Goal: Navigation & Orientation: Understand site structure

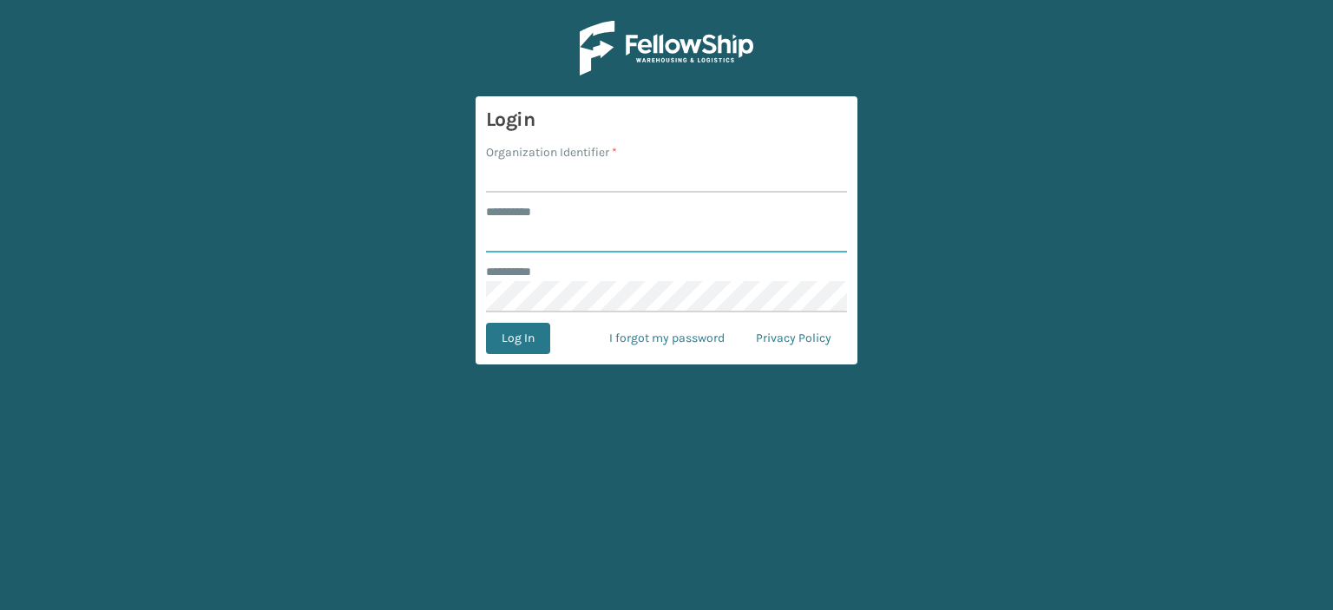
type input "******"
click at [611, 182] on input "Organization Identifier *" at bounding box center [666, 176] width 361 height 31
type input "LifeStyle"
click at [510, 342] on button "Log In" at bounding box center [518, 338] width 64 height 31
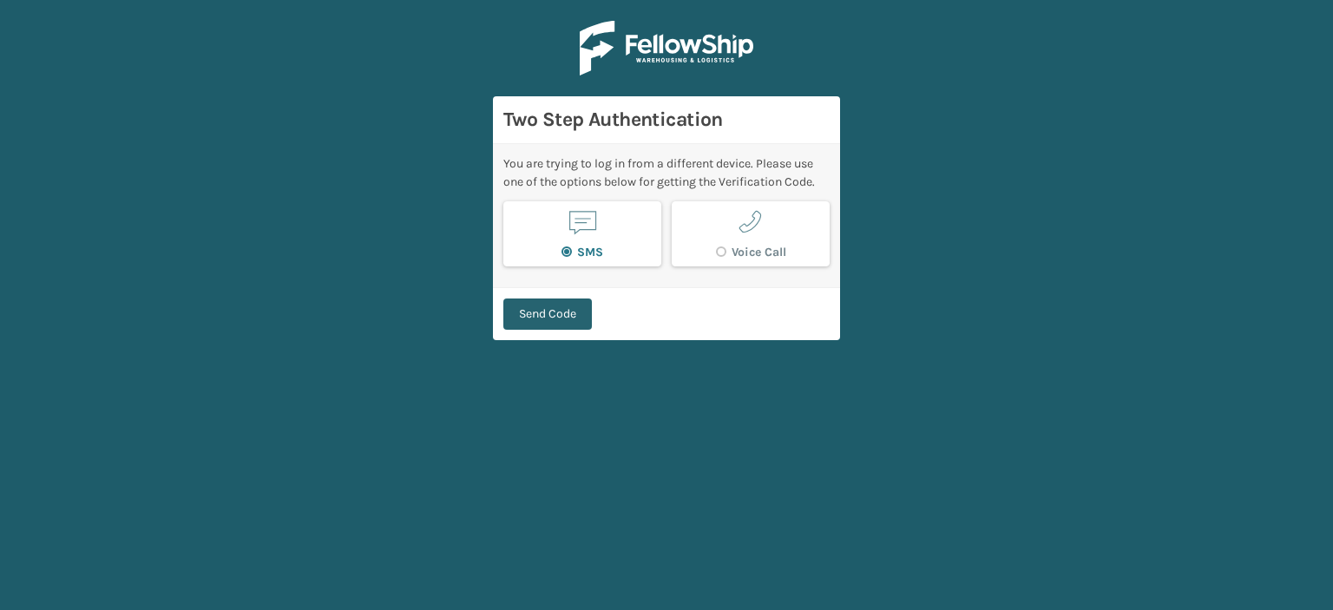
click at [561, 316] on button "Send Code" at bounding box center [547, 314] width 89 height 31
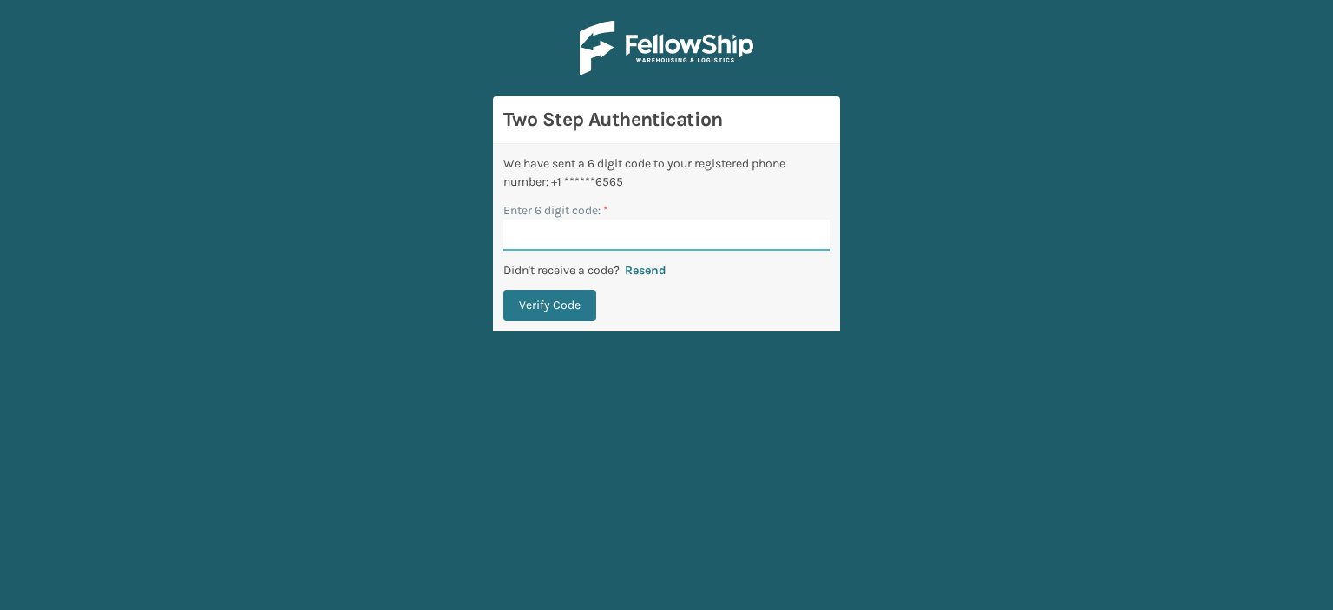
paste input "318470"
type input "318470"
click at [556, 308] on button "Verify Code" at bounding box center [549, 305] width 93 height 31
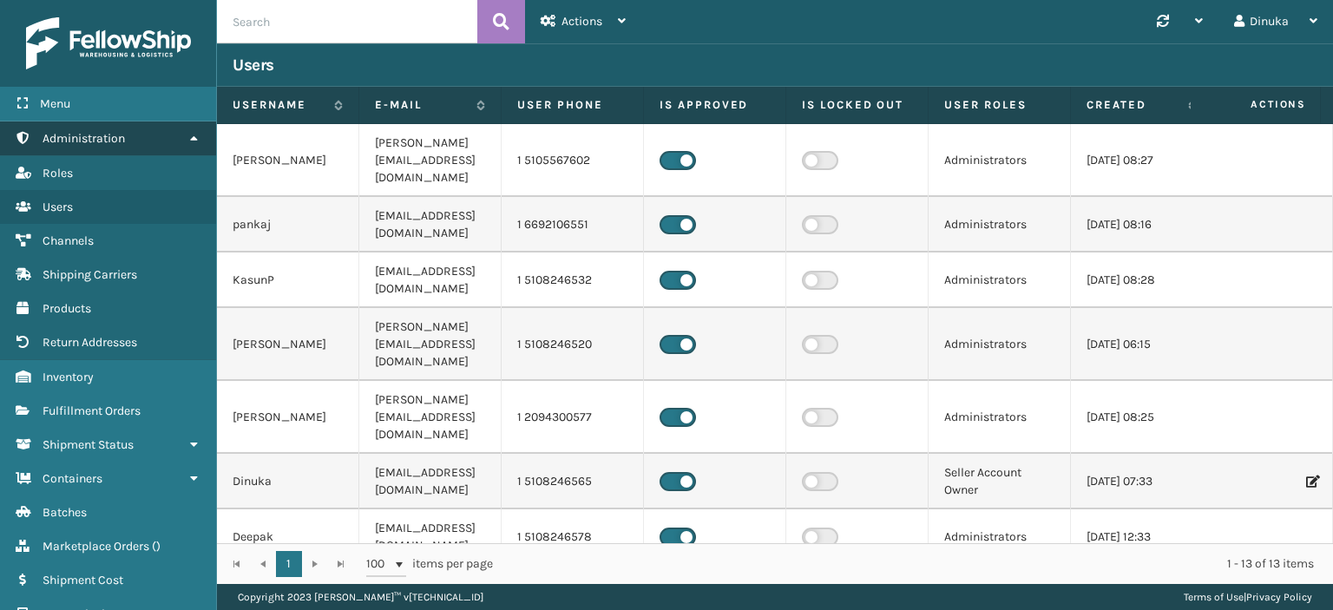
click at [191, 141] on icon at bounding box center [194, 138] width 14 height 12
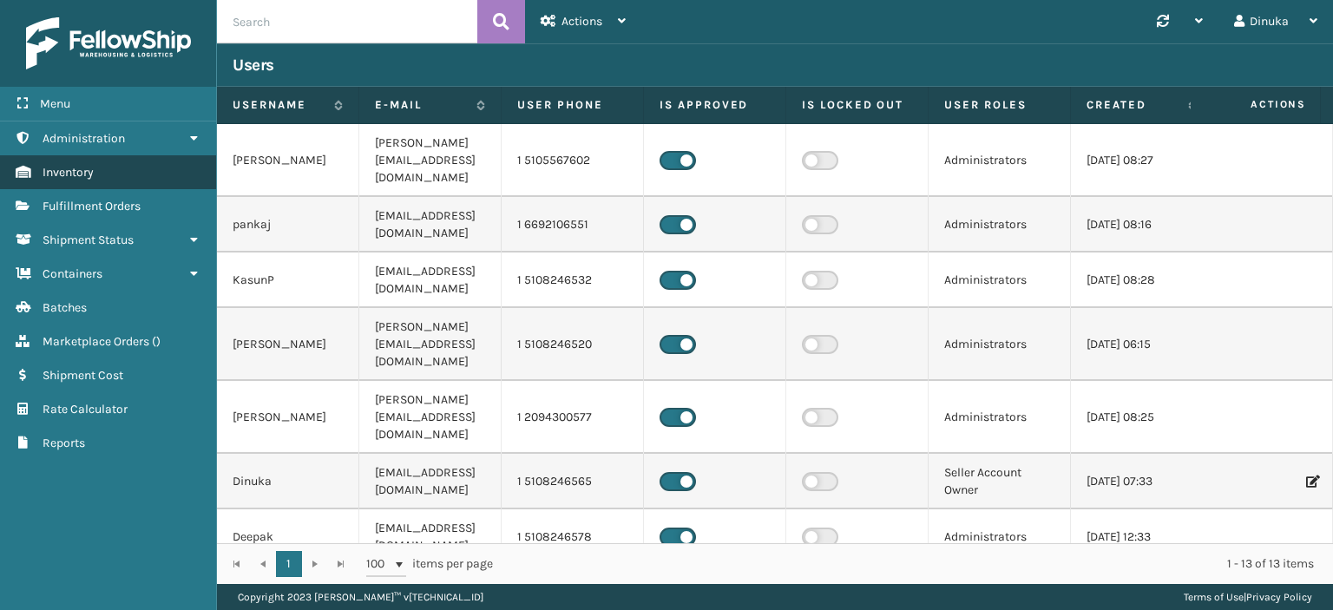
click at [87, 176] on span "Inventory" at bounding box center [68, 172] width 51 height 15
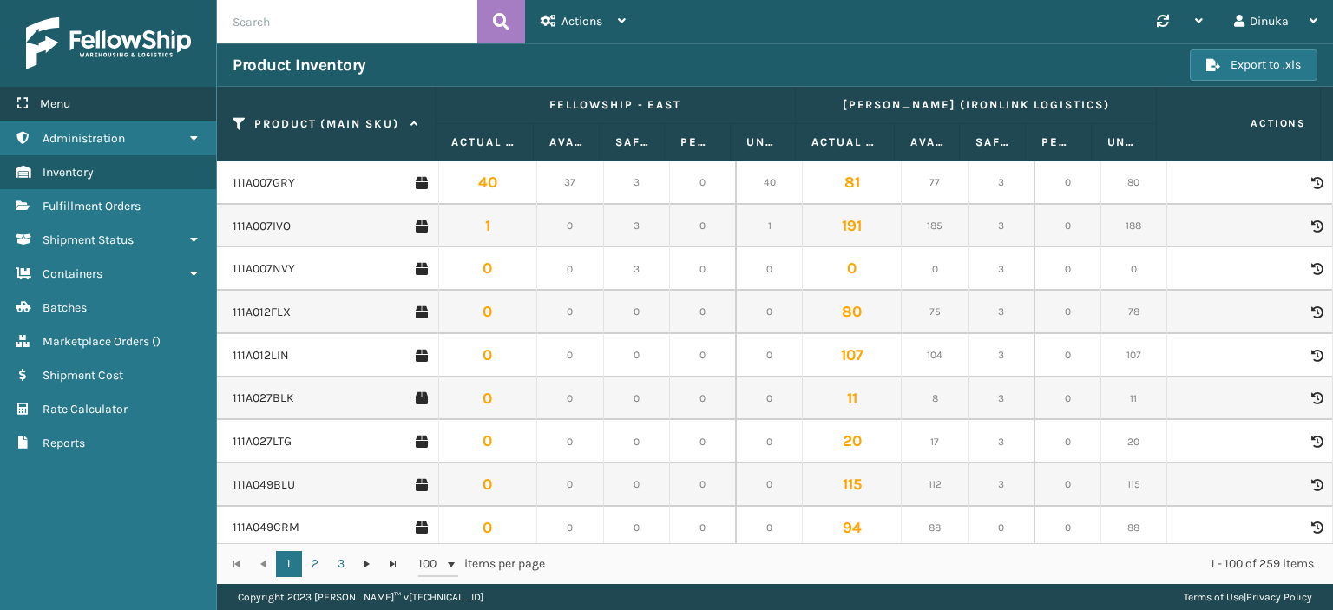
click at [28, 106] on icon at bounding box center [23, 103] width 14 height 12
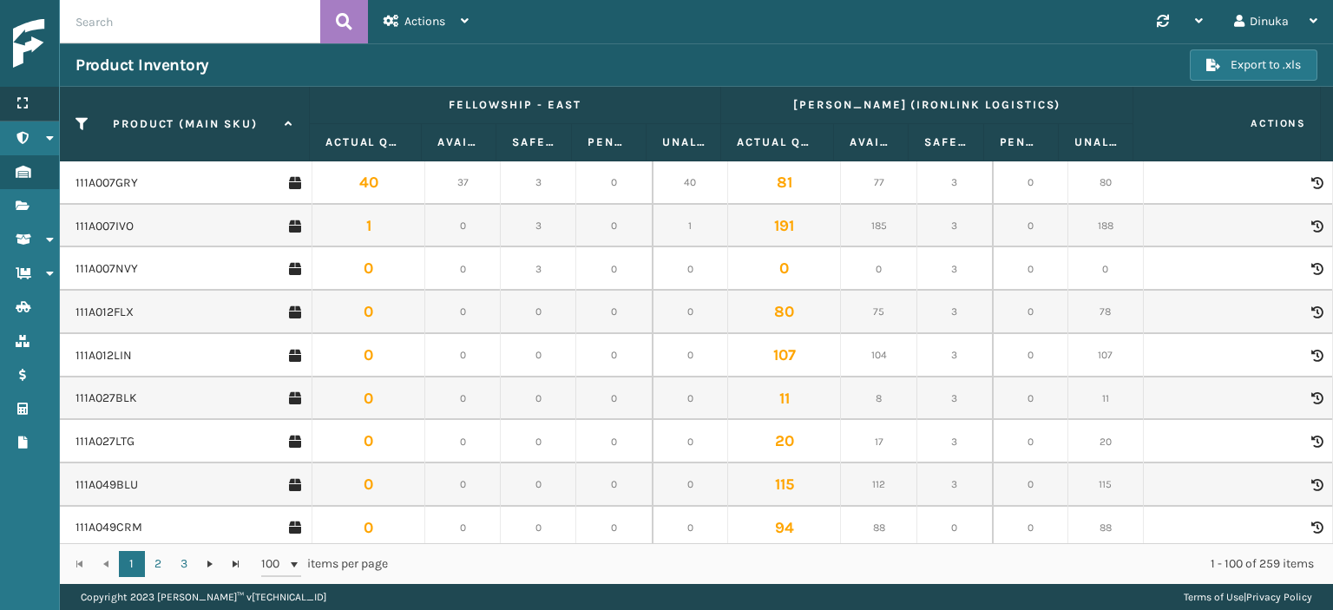
click at [28, 106] on icon at bounding box center [23, 103] width 14 height 12
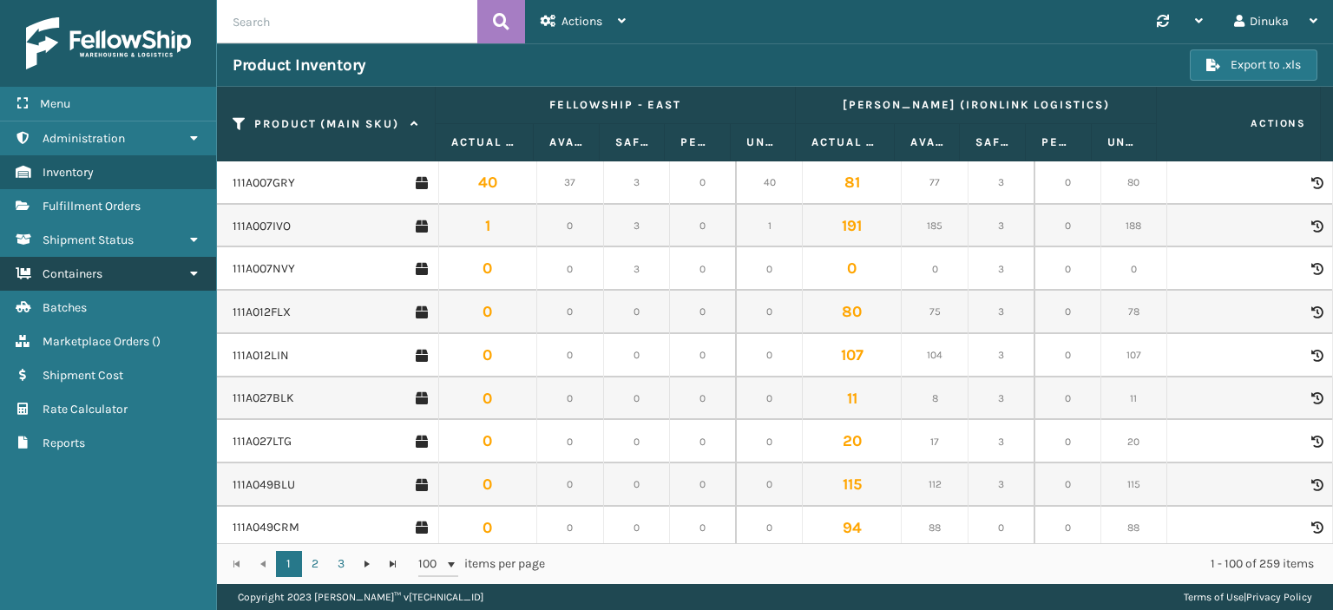
click at [194, 273] on icon at bounding box center [194, 273] width 14 height 12
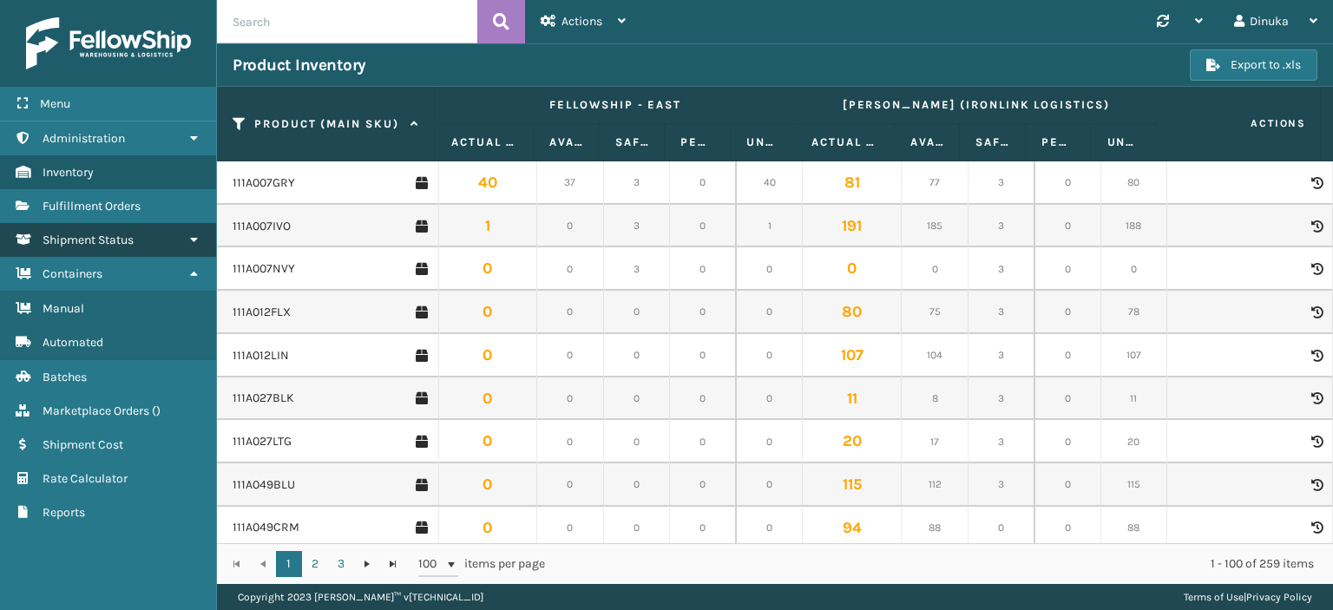
click at [188, 239] on icon at bounding box center [194, 239] width 14 height 12
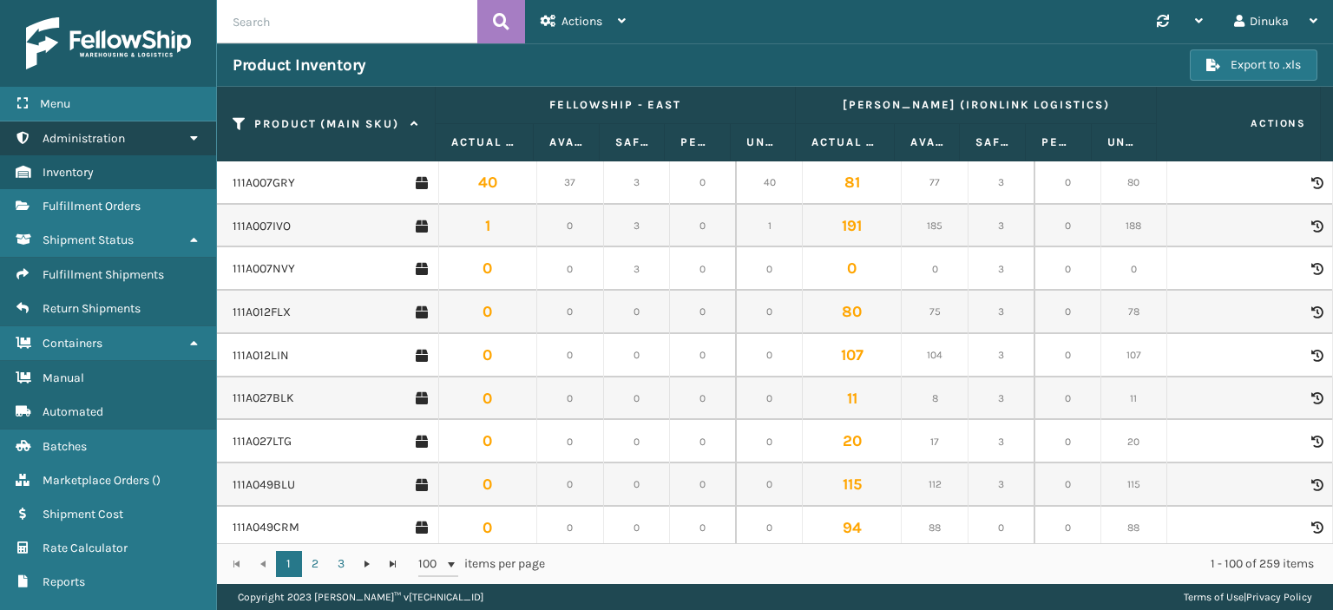
click at [188, 140] on icon at bounding box center [194, 138] width 14 height 12
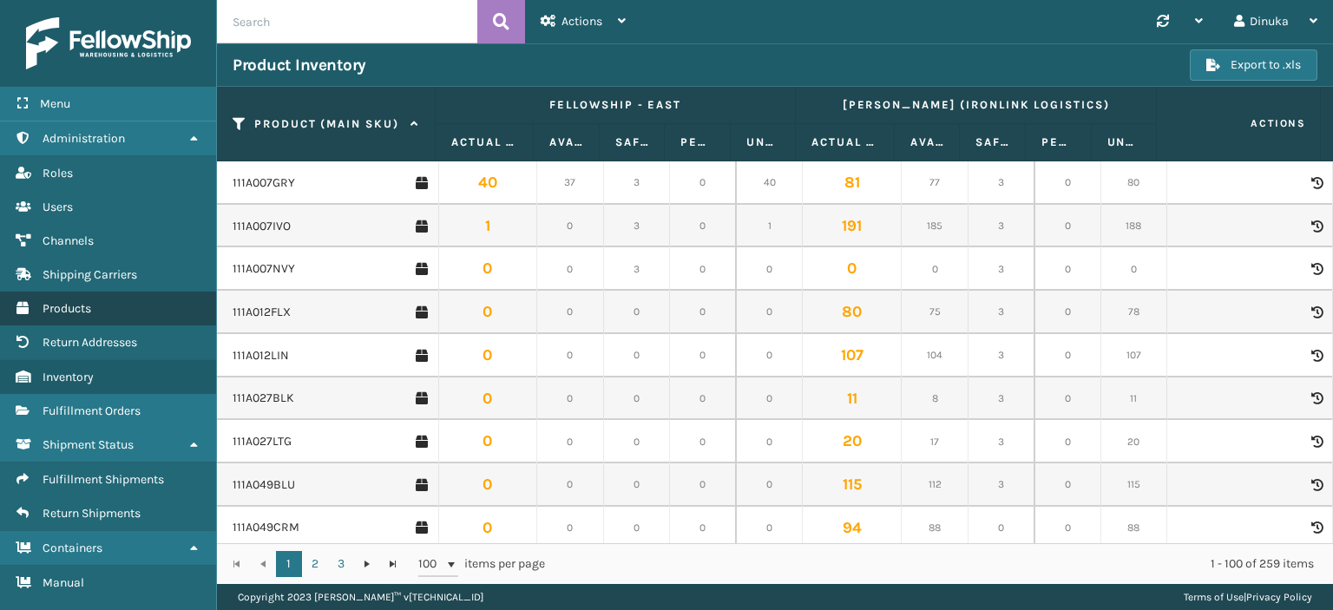
click at [69, 305] on span "Products" at bounding box center [67, 308] width 49 height 15
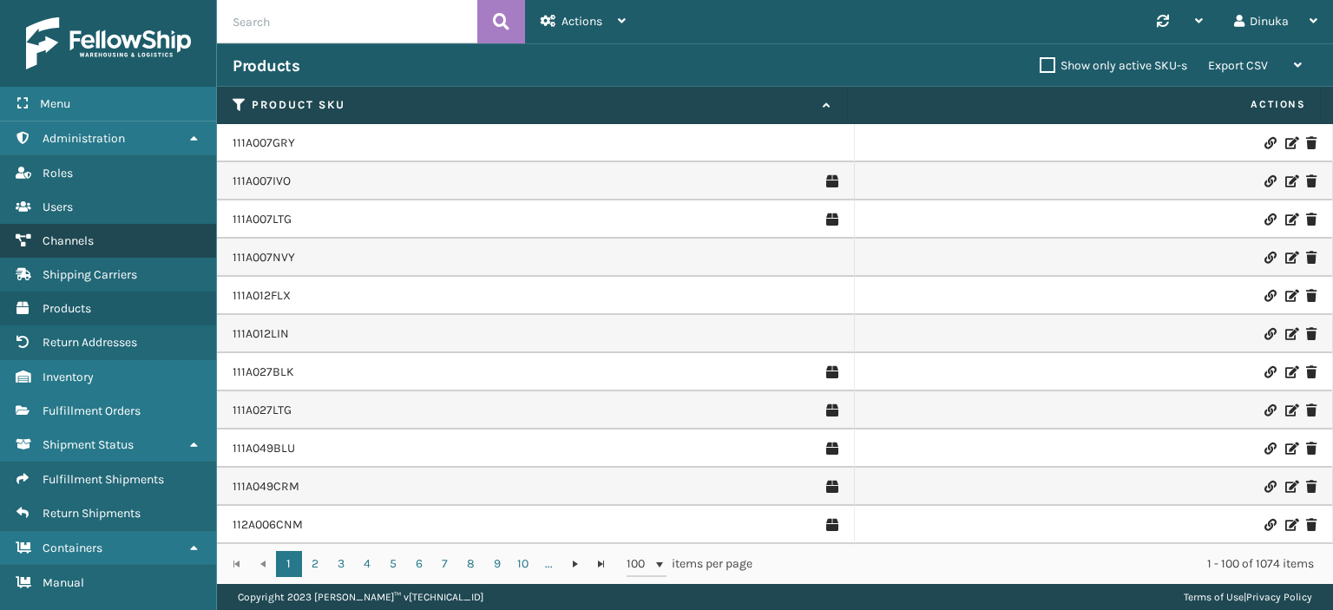
click at [83, 245] on span "Channels" at bounding box center [68, 240] width 51 height 15
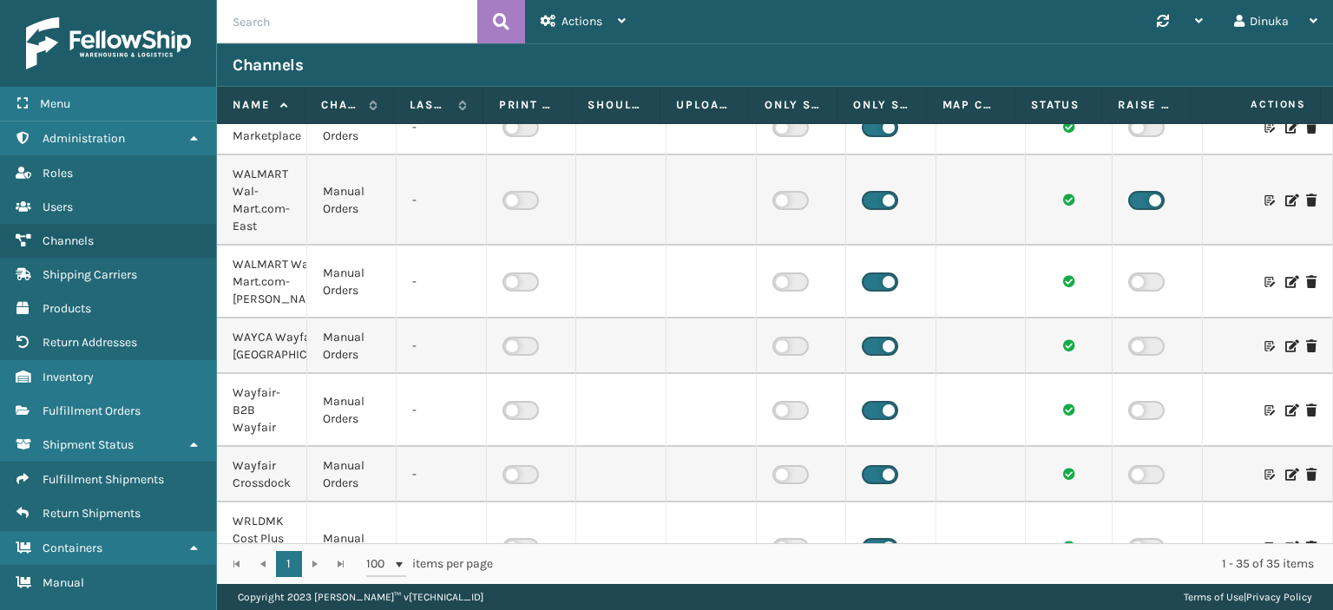
scroll to position [2323, 0]
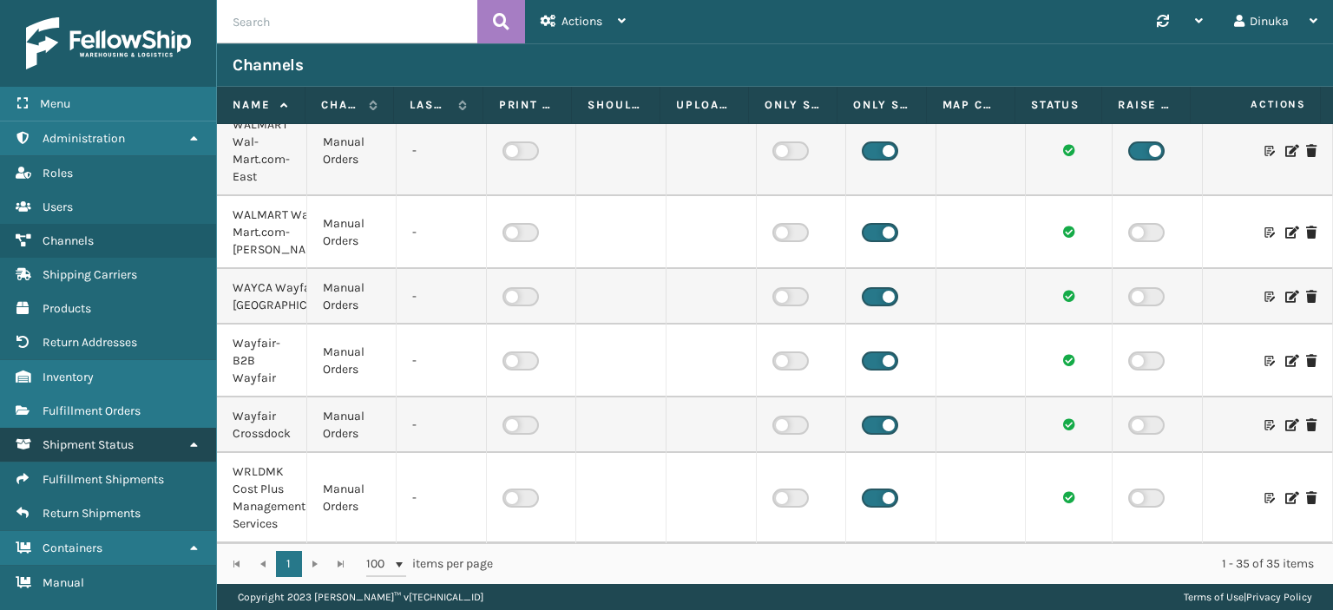
click at [188, 444] on icon at bounding box center [194, 444] width 14 height 12
